Goal: Information Seeking & Learning: Learn about a topic

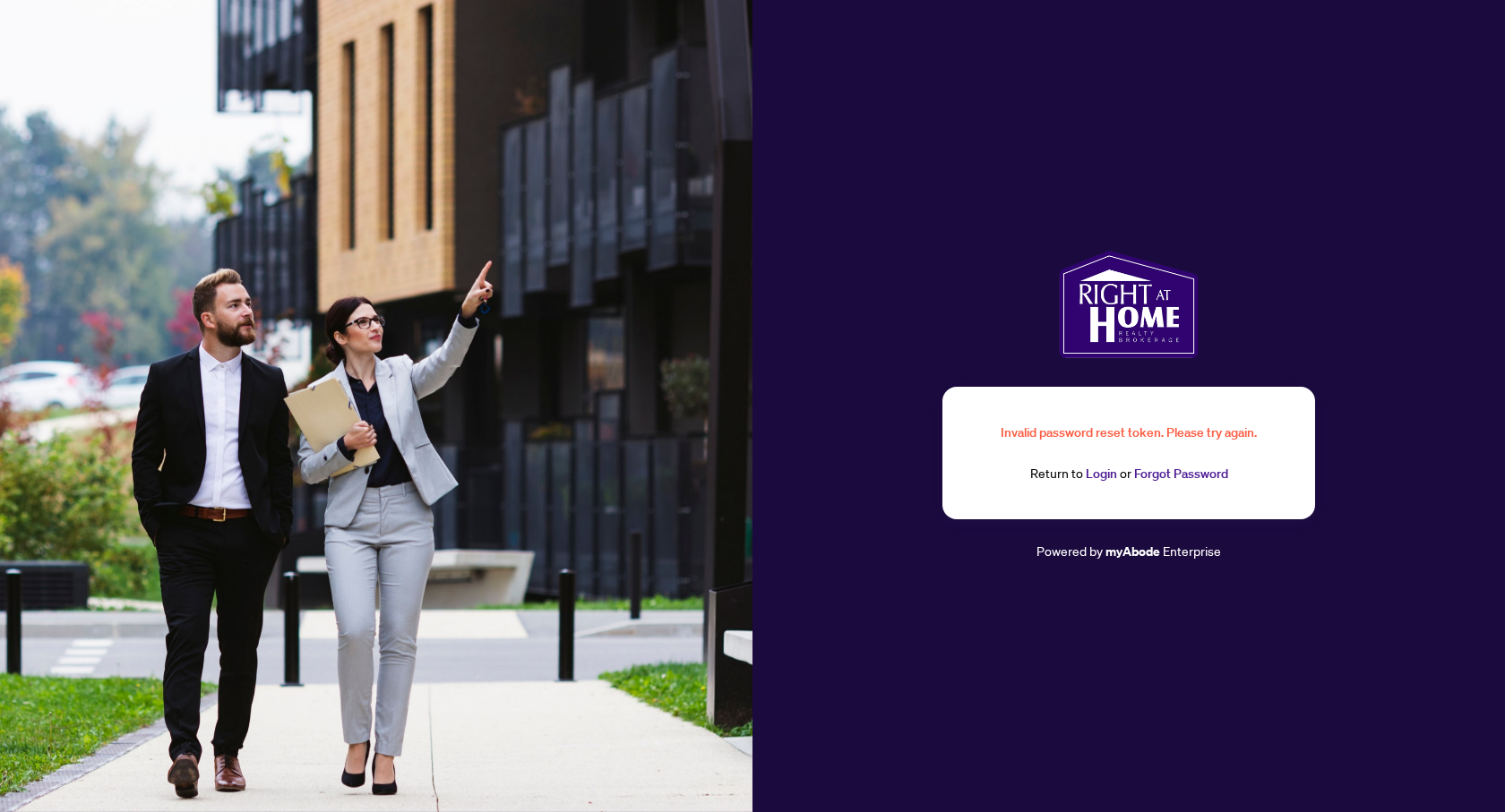
click at [1112, 477] on link "Login" at bounding box center [1102, 474] width 31 height 16
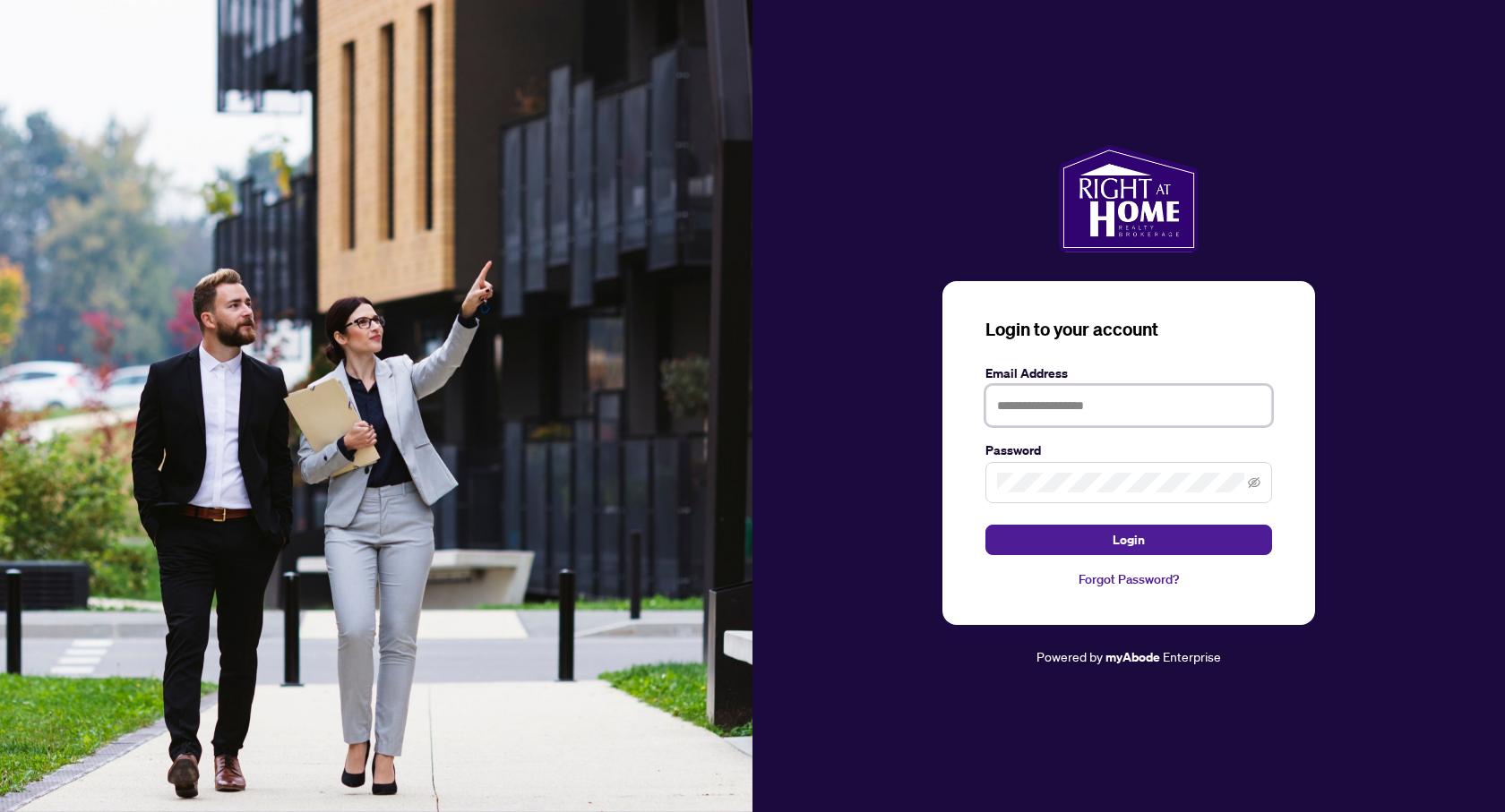
click at [1079, 413] on input "text" at bounding box center [1129, 405] width 287 height 42
type input "**********"
click at [985, 524] on button "Login" at bounding box center [1129, 539] width 287 height 31
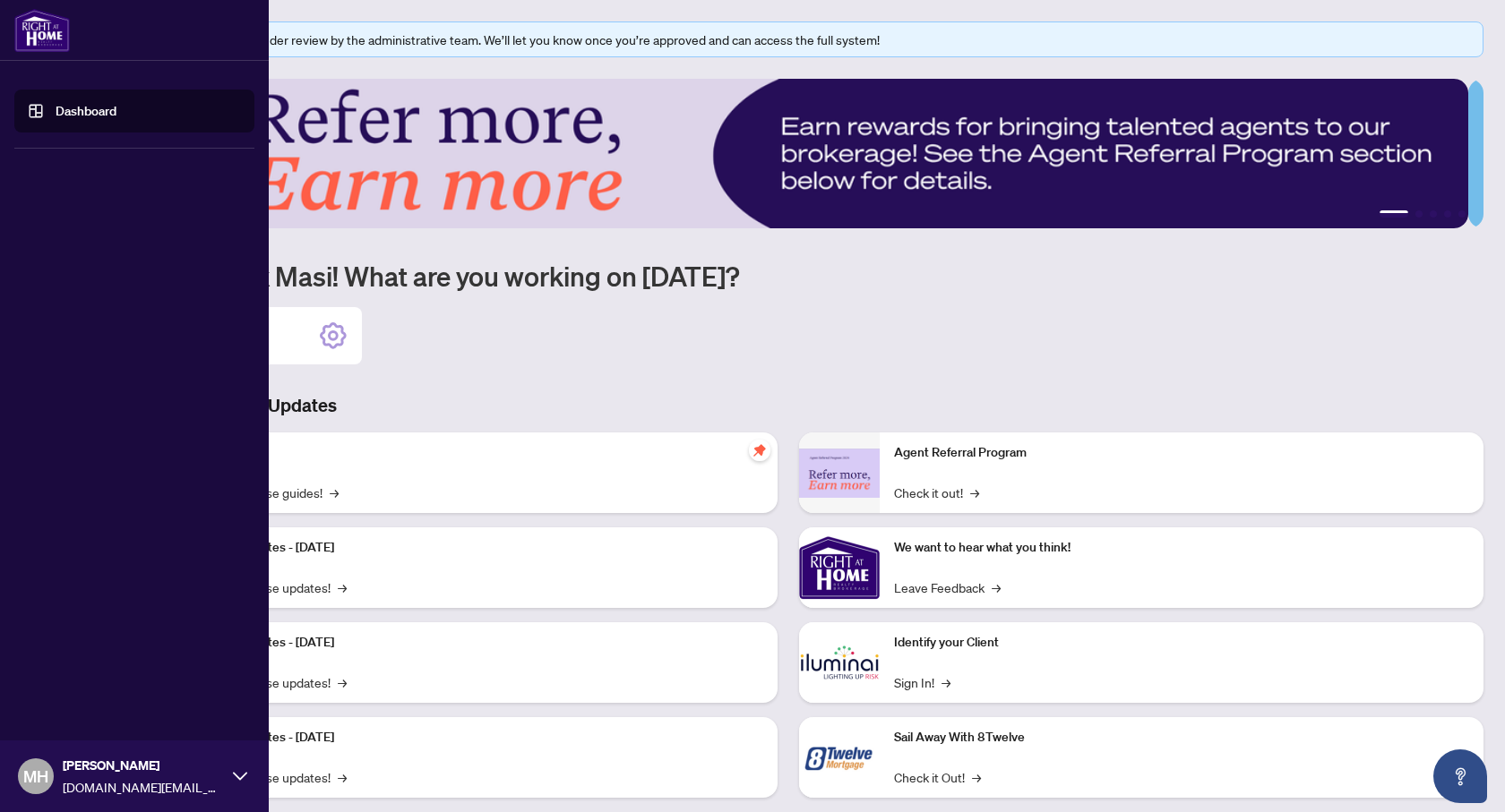
click at [93, 119] on link "Dashboard" at bounding box center [86, 110] width 61 height 16
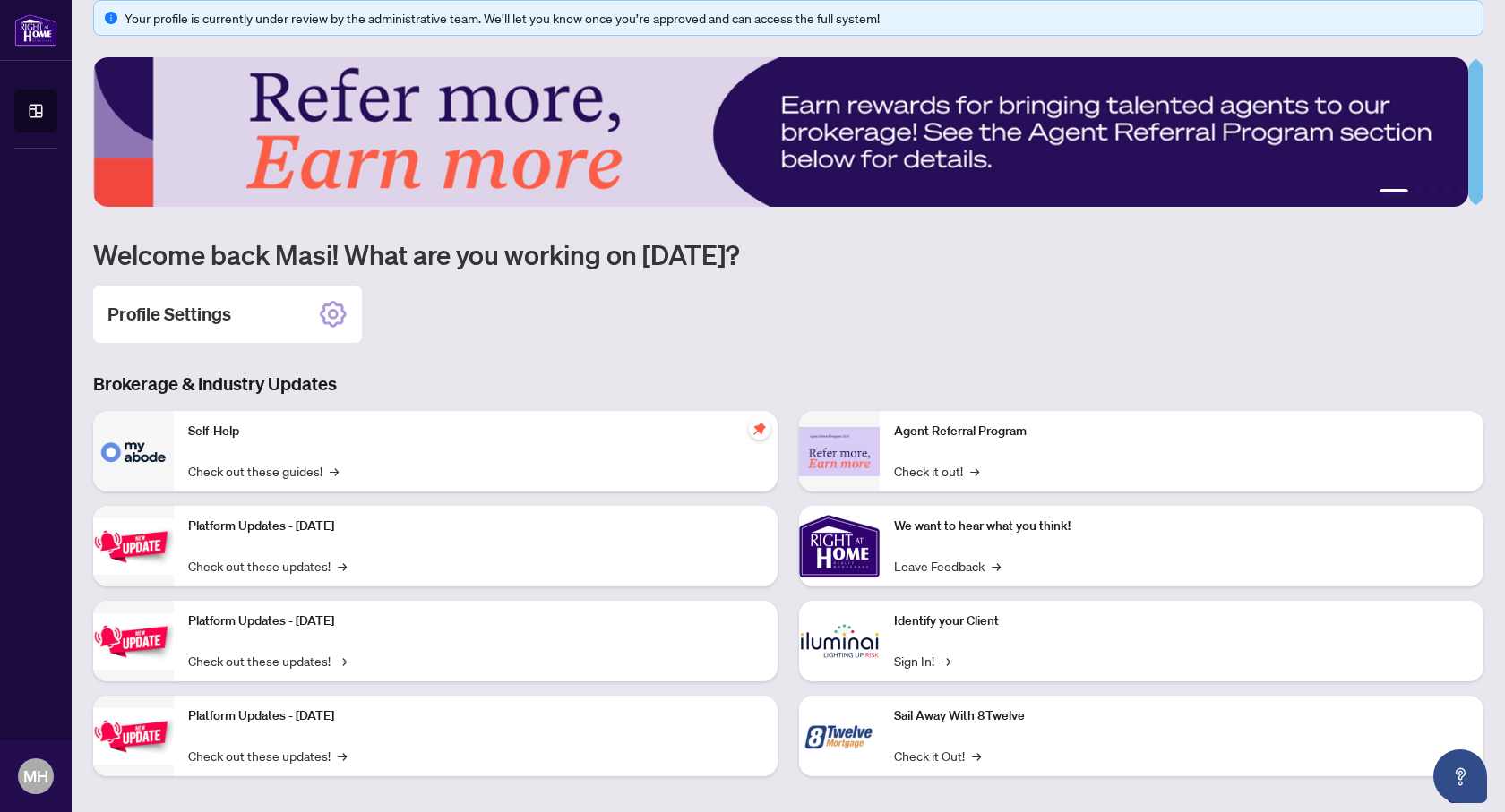
scroll to position [32, 0]
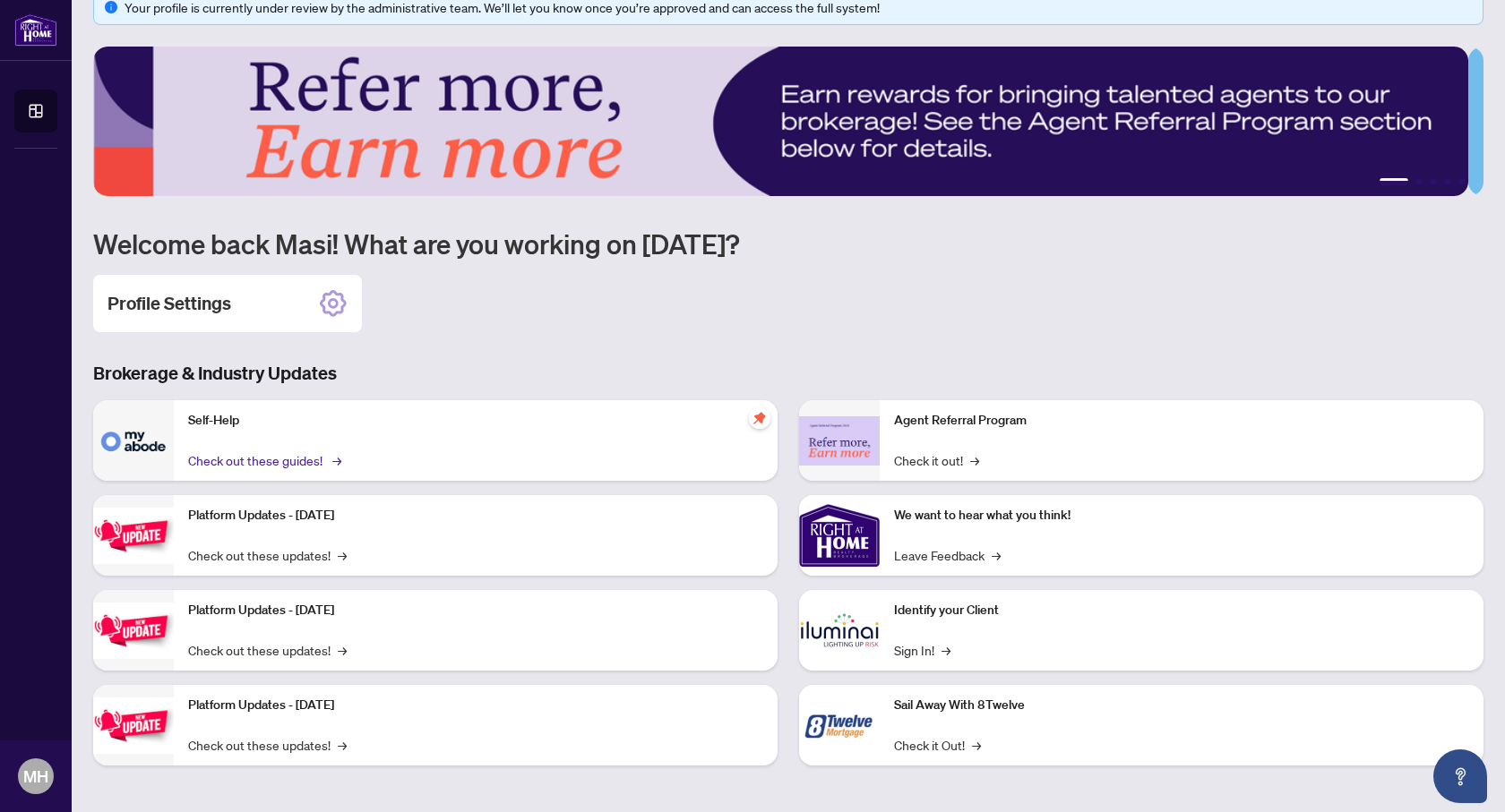
click at [274, 451] on link "Check out these guides! →" at bounding box center [263, 460] width 151 height 19
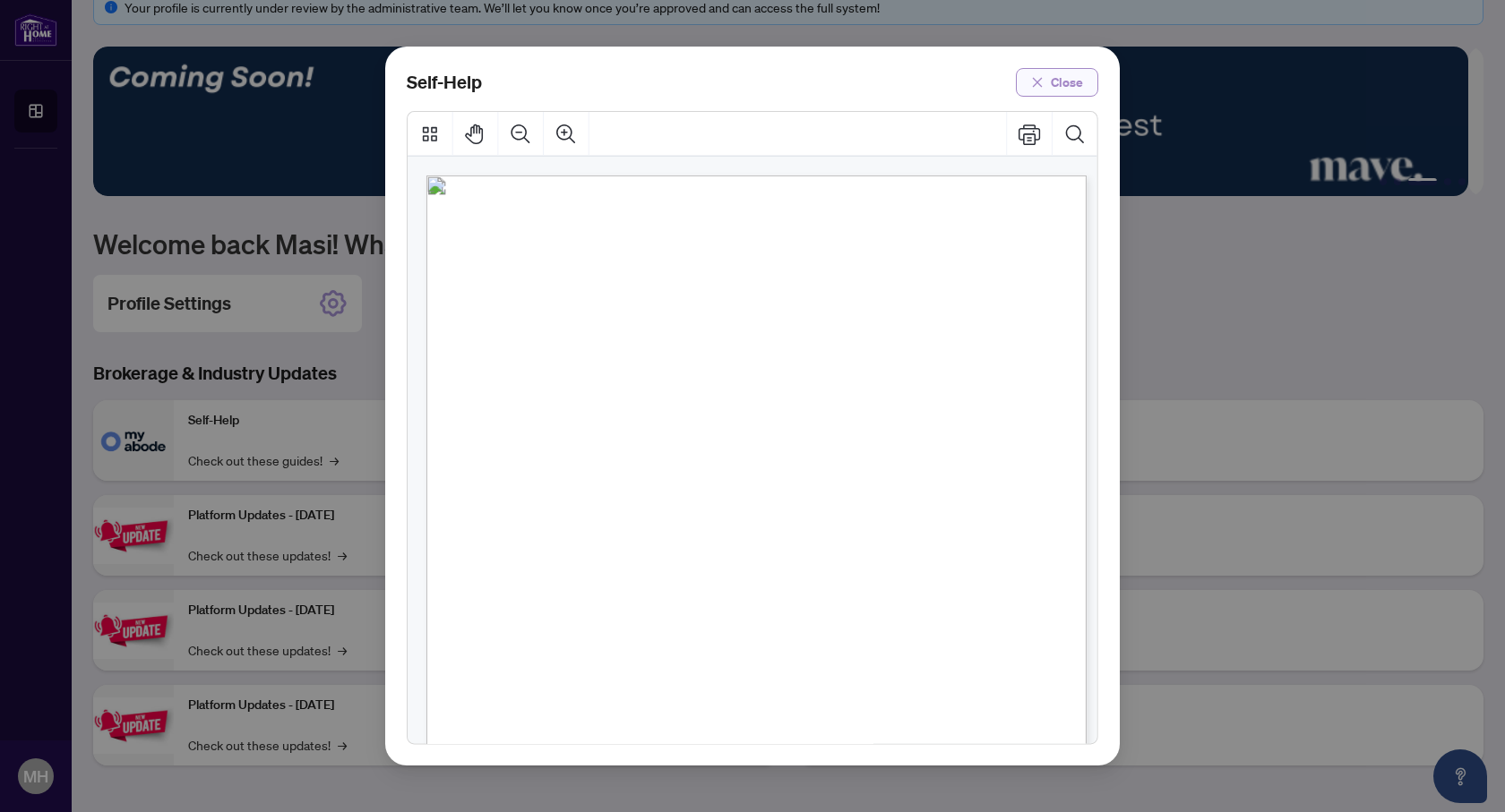
click at [1066, 83] on span "Close" at bounding box center [1067, 82] width 32 height 29
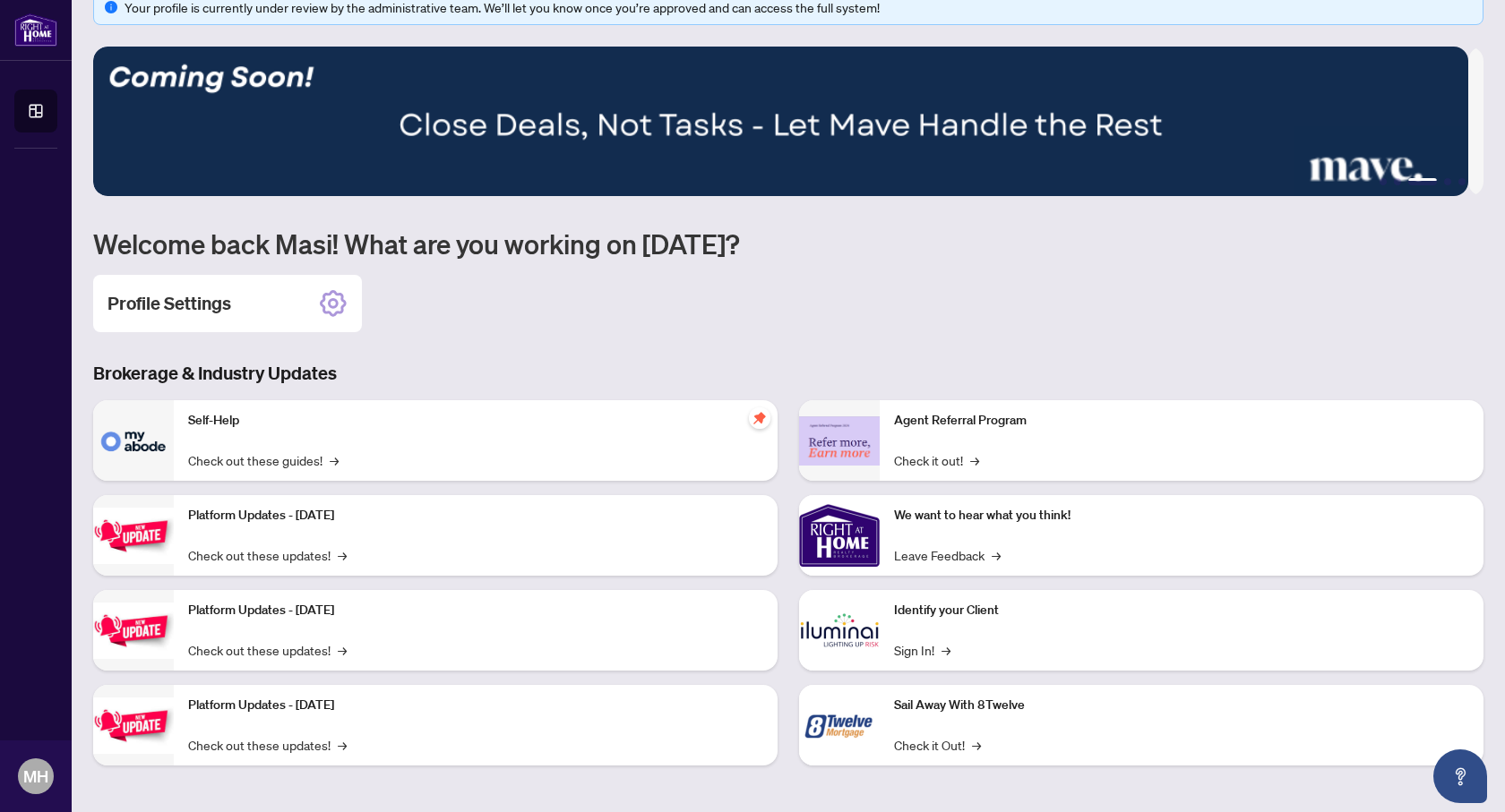
click at [753, 414] on icon "pushpin" at bounding box center [759, 418] width 12 height 12
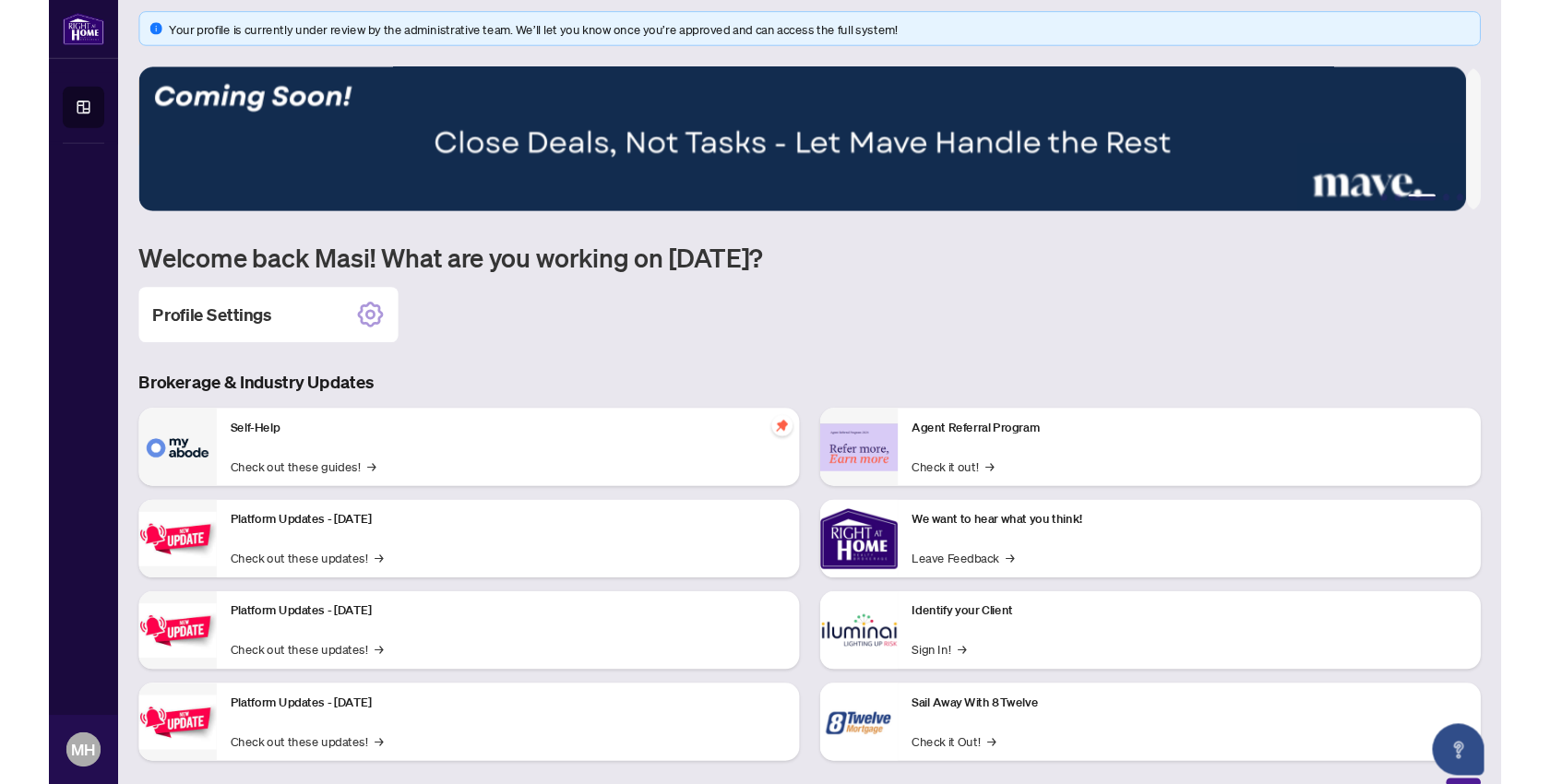
scroll to position [0, 0]
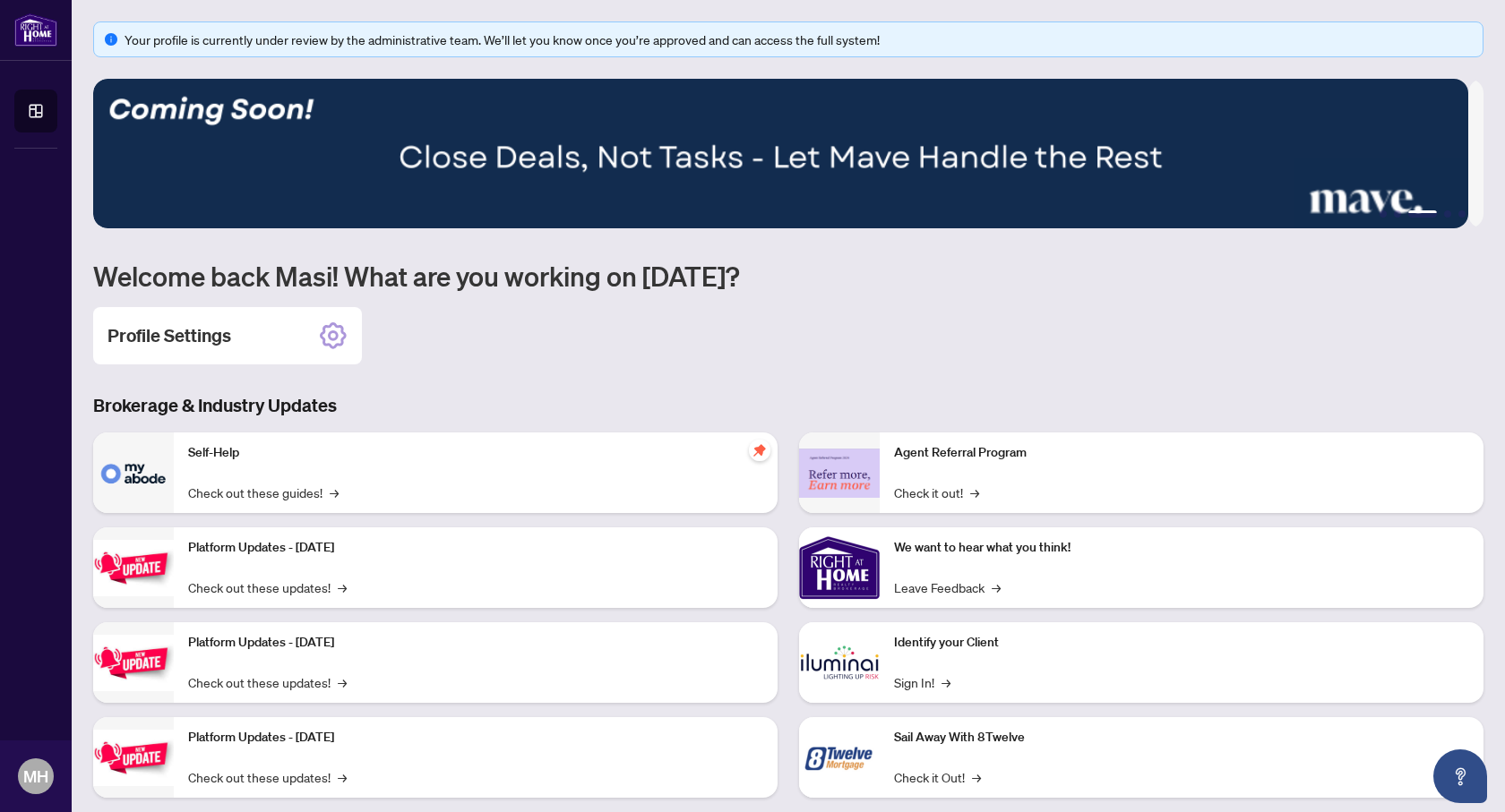
click at [744, 47] on div "Your profile is currently under review by the administrative team. We’ll let yo…" at bounding box center [798, 39] width 1347 height 19
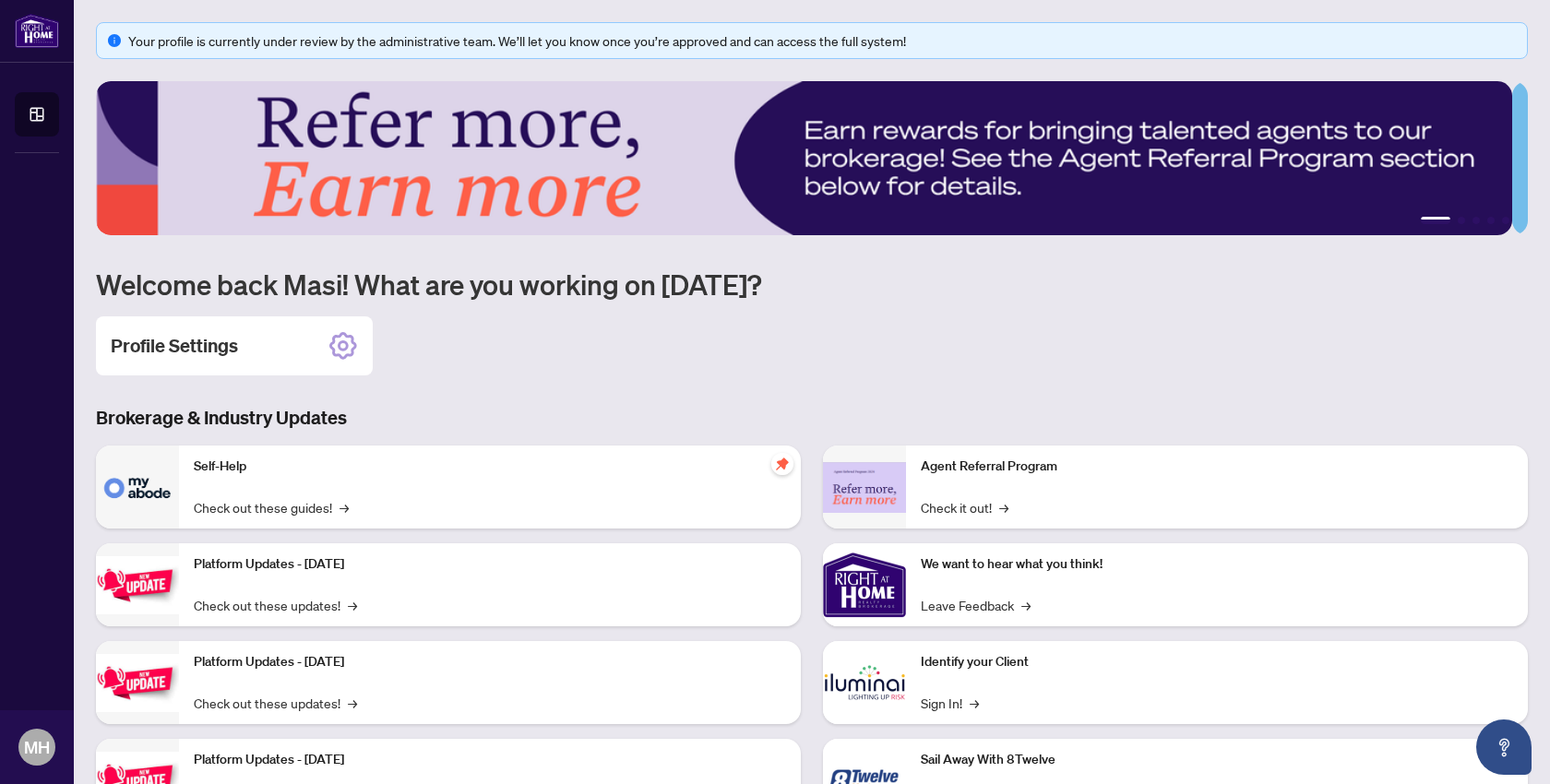
click at [161, 478] on img at bounding box center [137, 487] width 83 height 83
click at [221, 465] on p "Self-Help" at bounding box center [490, 466] width 593 height 20
click at [247, 500] on link "Check out these guides! →" at bounding box center [271, 507] width 155 height 20
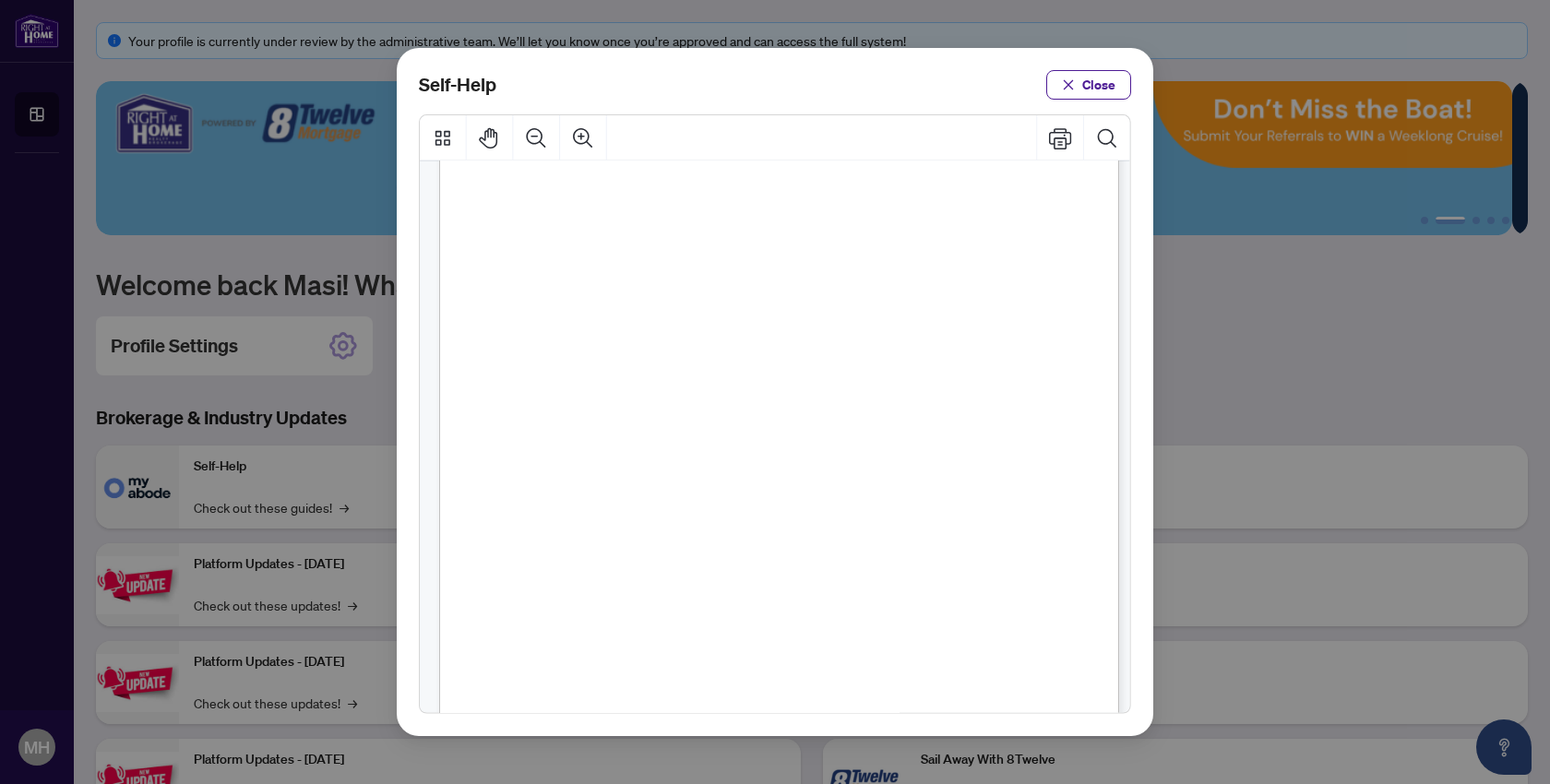
scroll to position [1210, 0]
click at [738, 324] on span "PDF" at bounding box center [746, 326] width 25 height 18
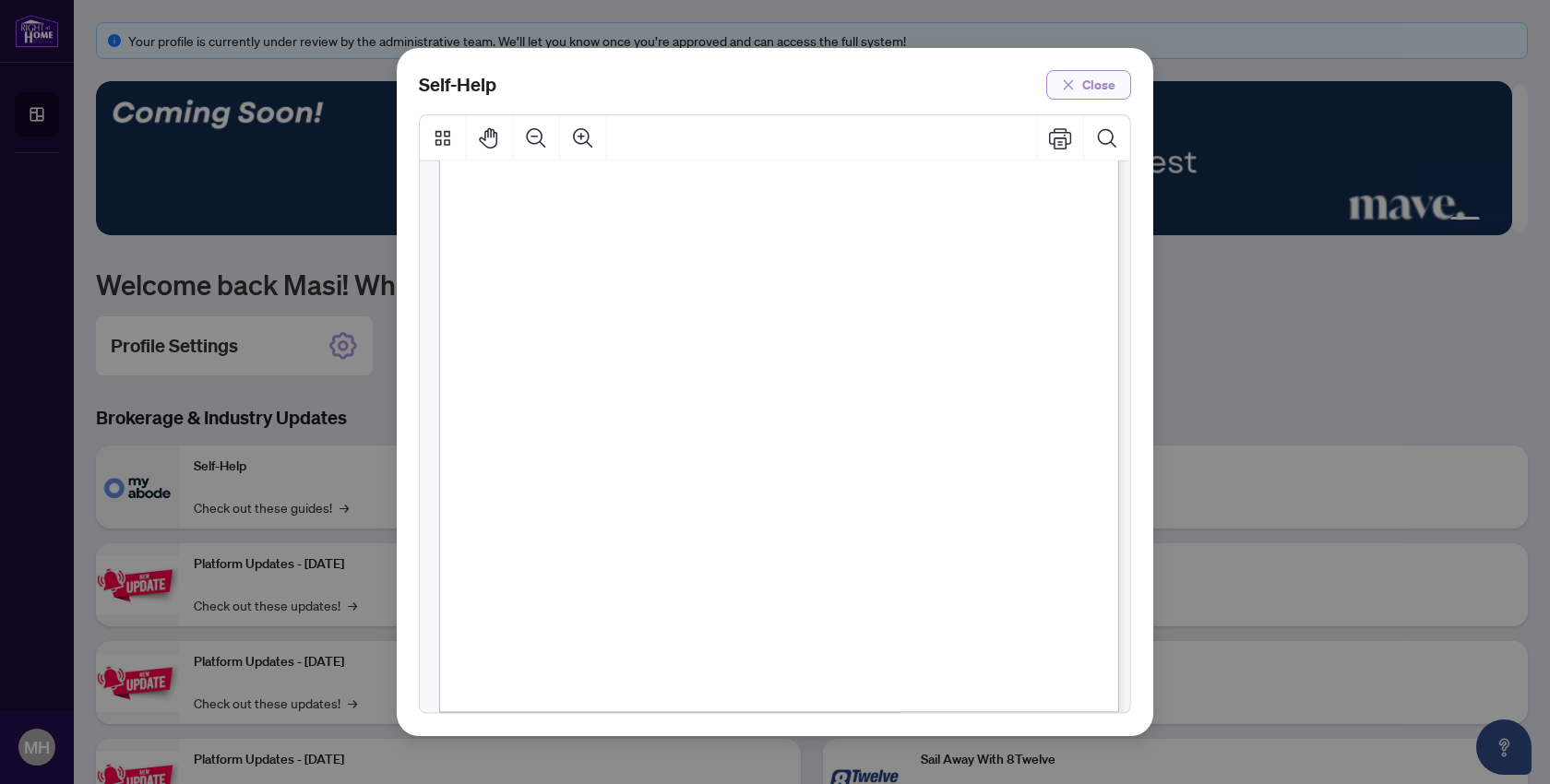
click at [1106, 87] on span "Close" at bounding box center [1098, 85] width 33 height 30
